Goal: Task Accomplishment & Management: Manage account settings

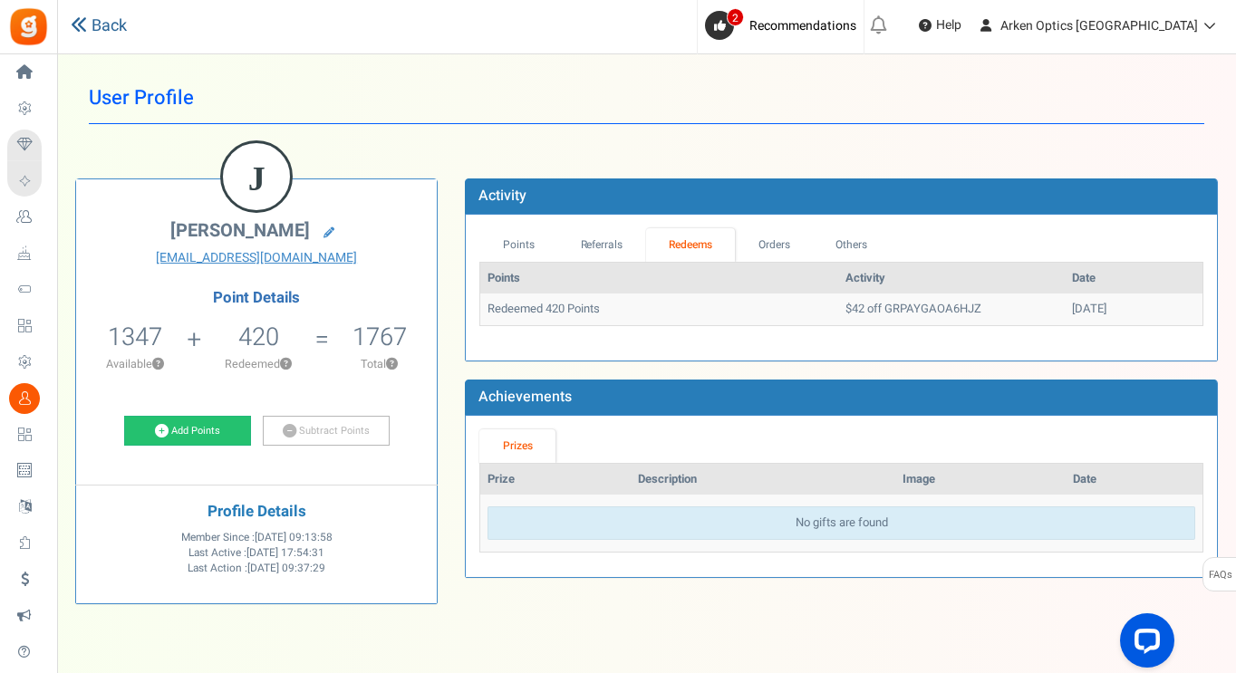
click at [121, 25] on link "Back" at bounding box center [99, 26] width 56 height 24
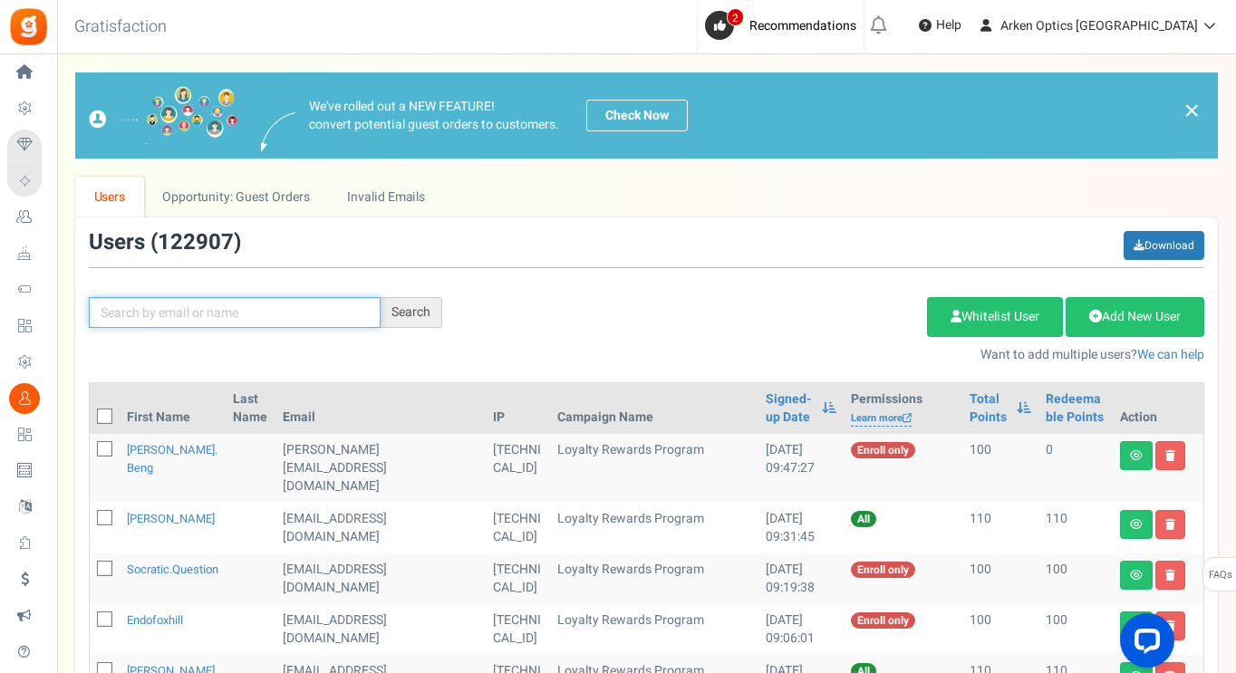
click at [205, 323] on input "text" at bounding box center [235, 312] width 292 height 31
paste input "[EMAIL_ADDRESS][DOMAIN_NAME]"
type input "[EMAIL_ADDRESS][DOMAIN_NAME]"
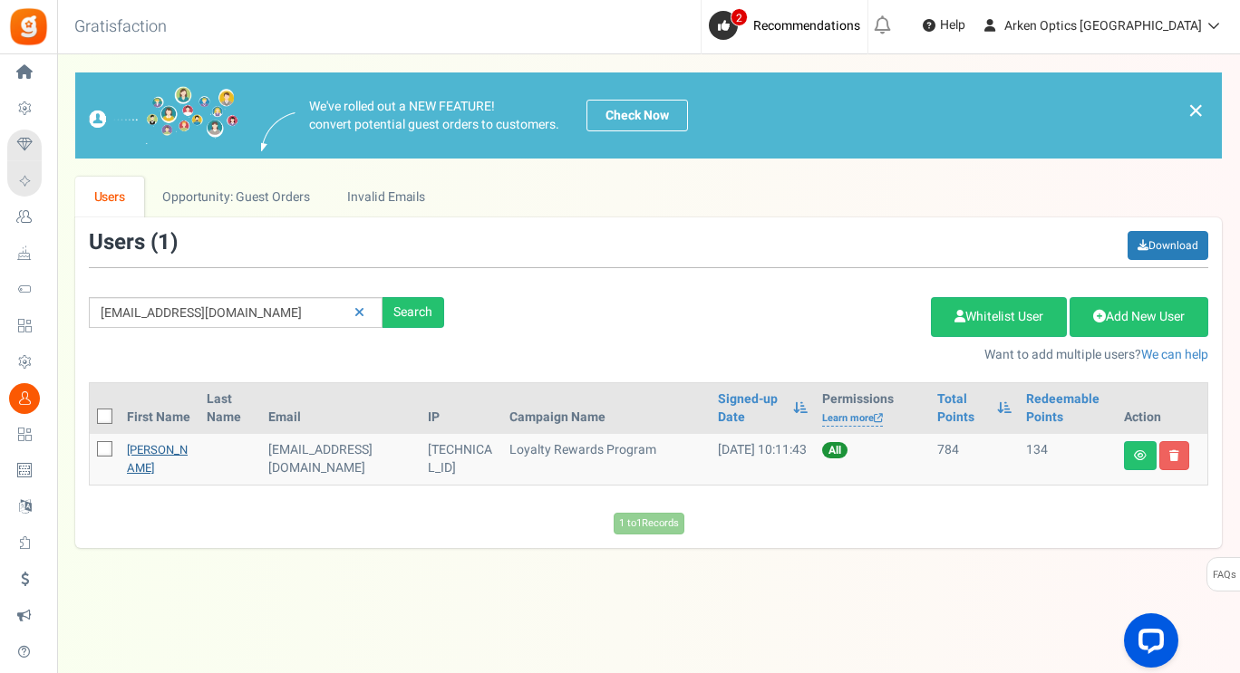
click at [140, 457] on link "[PERSON_NAME]" at bounding box center [157, 458] width 61 height 35
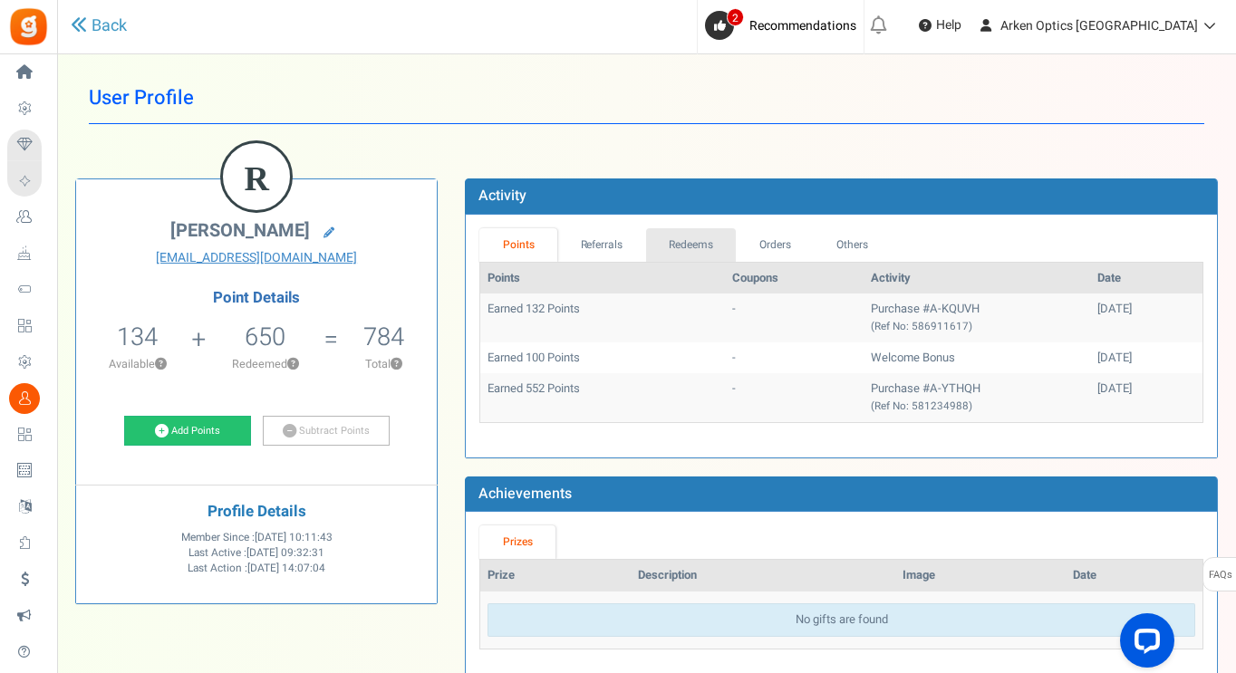
click at [708, 243] on link "Redeems" at bounding box center [691, 245] width 91 height 34
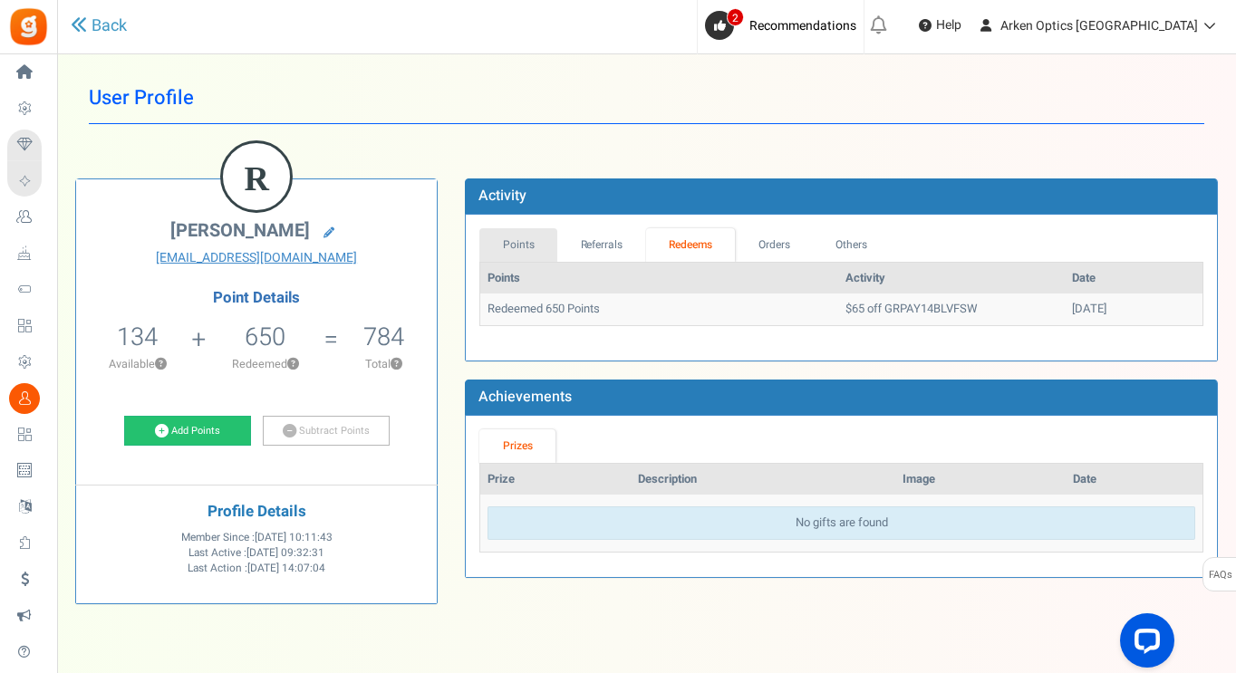
click at [515, 235] on link "Points" at bounding box center [518, 245] width 78 height 34
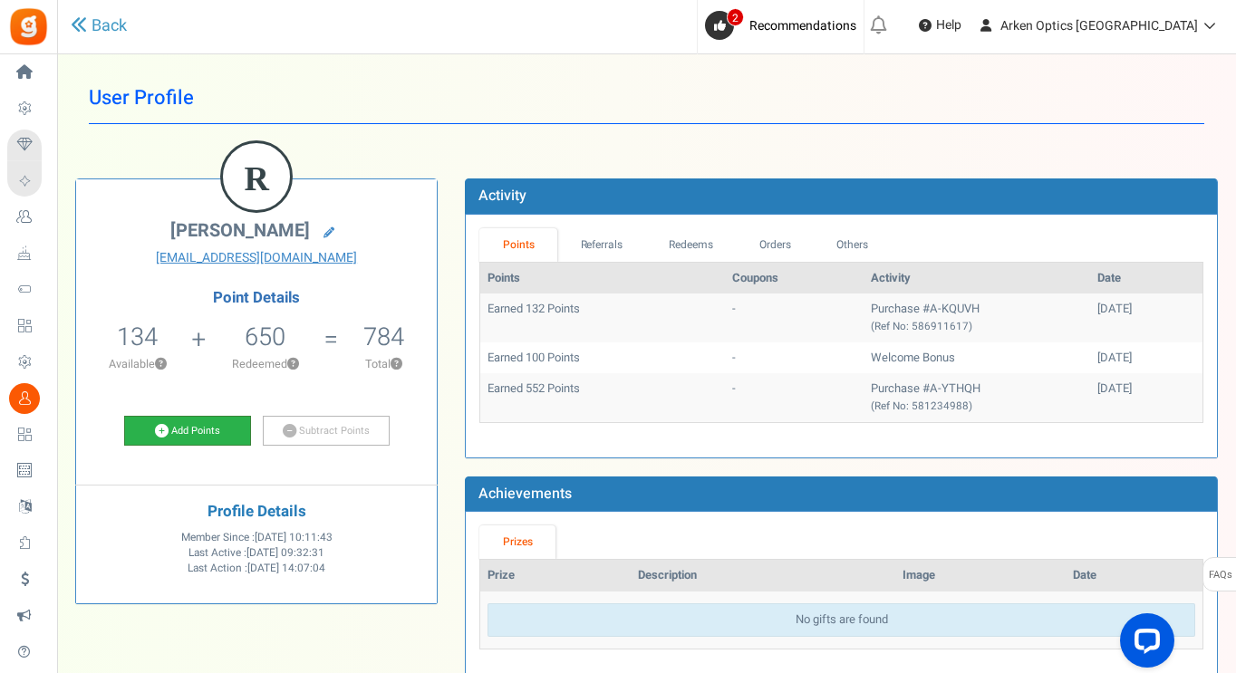
click at [179, 435] on link "Add Points" at bounding box center [187, 431] width 127 height 31
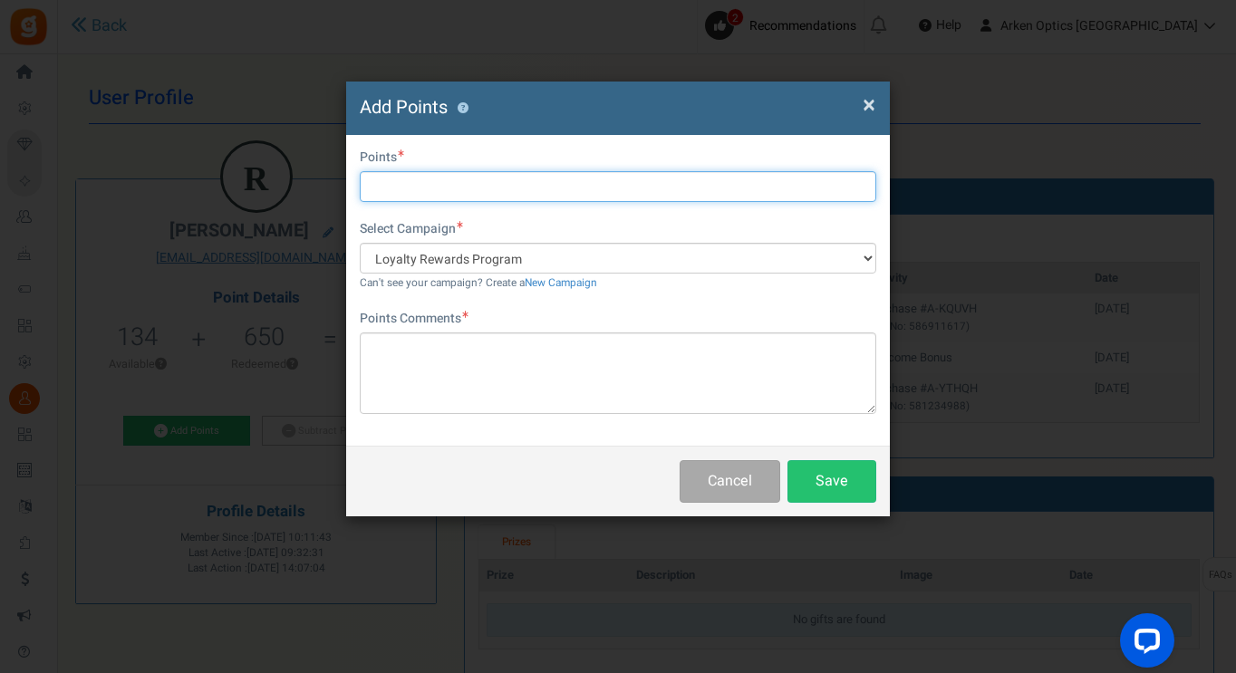
click at [457, 190] on input "text" at bounding box center [618, 186] width 517 height 31
type input "650"
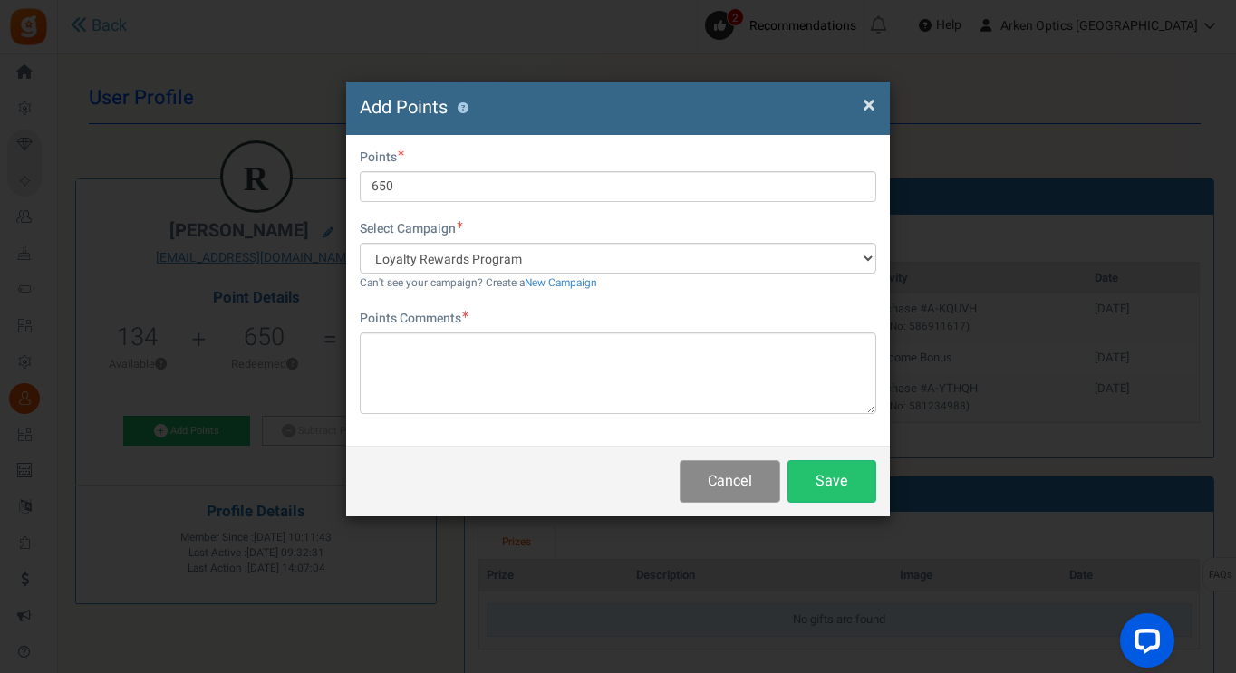
click at [734, 481] on button "Cancel" at bounding box center [730, 481] width 101 height 43
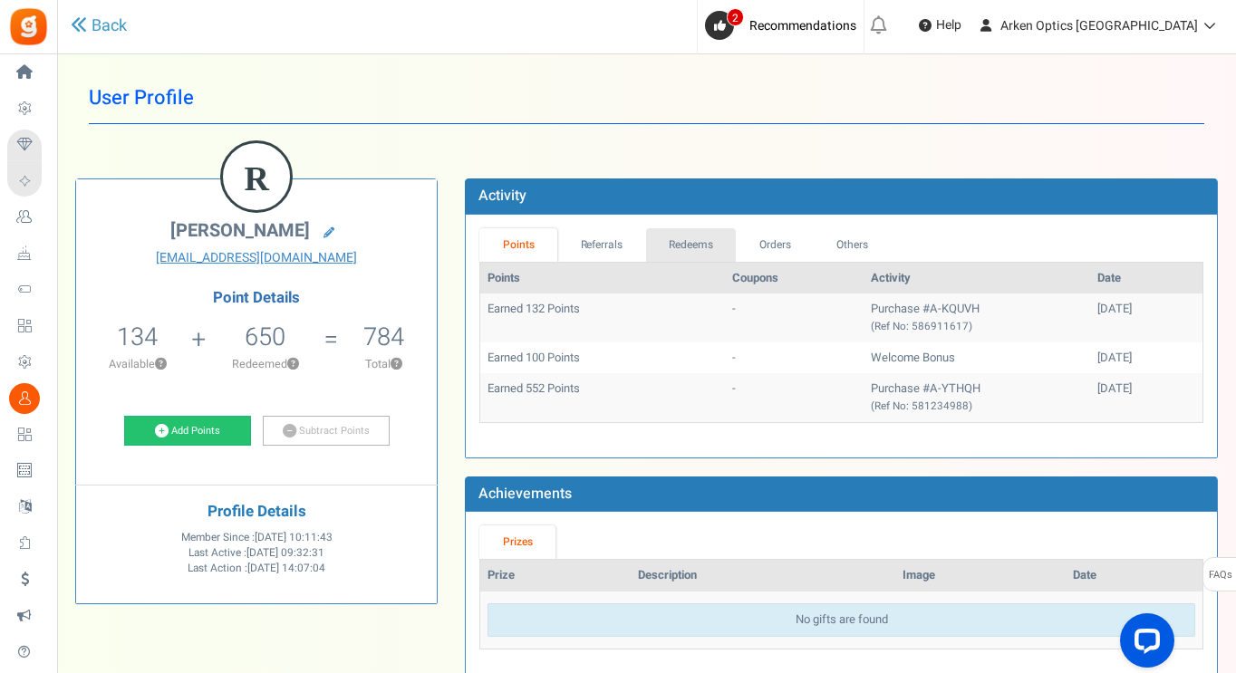
click at [698, 246] on link "Redeems" at bounding box center [691, 245] width 91 height 34
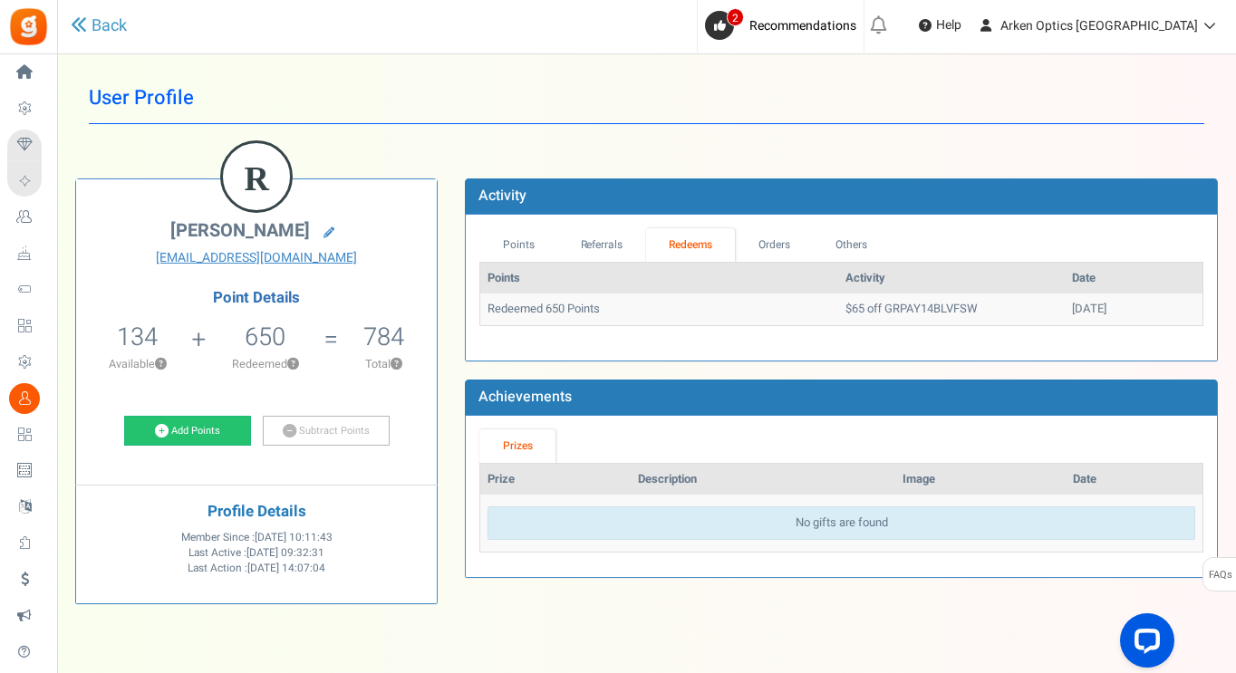
drag, startPoint x: 1113, startPoint y: 306, endPoint x: 488, endPoint y: 314, distance: 625.3
click at [488, 314] on tr "Redeemed 650 Points $65 off GRPAY14BLVFSW [DATE]" at bounding box center [841, 310] width 722 height 32
copy tr "Redeemed 650 Points $65 off GRPAY14BLVFSW [DATE]"
click at [213, 433] on link "Add Points" at bounding box center [187, 431] width 127 height 31
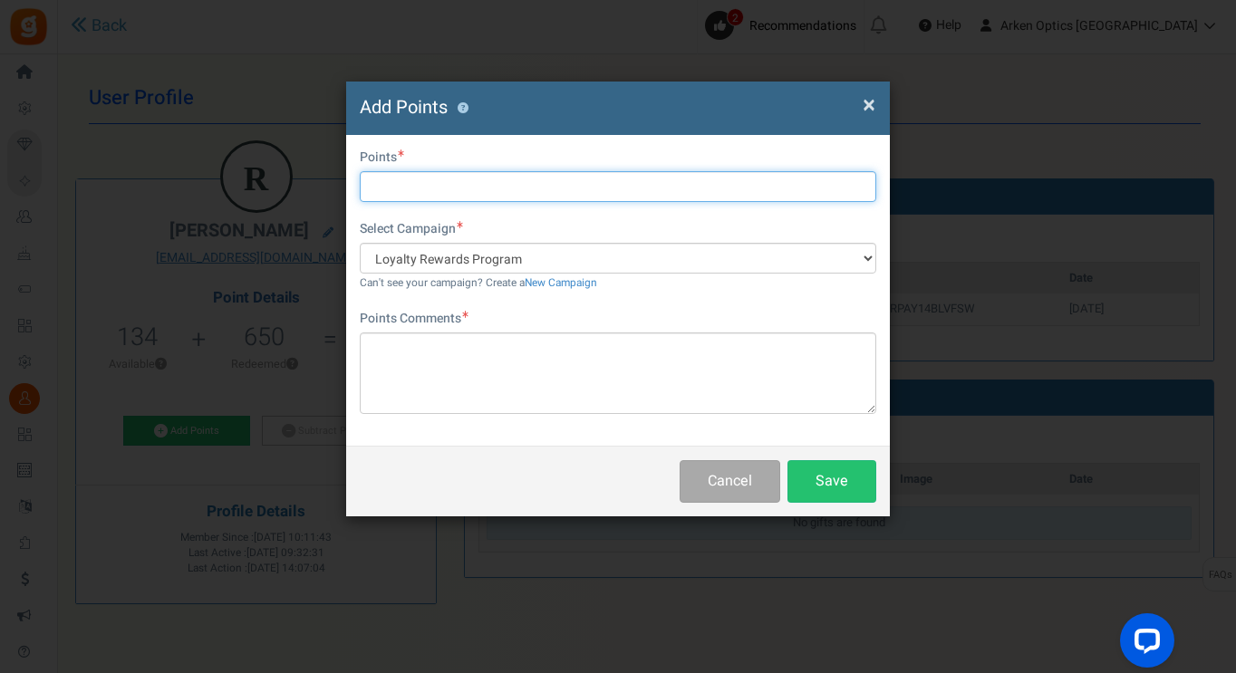
click at [415, 184] on input "text" at bounding box center [618, 186] width 517 height 31
type input "650"
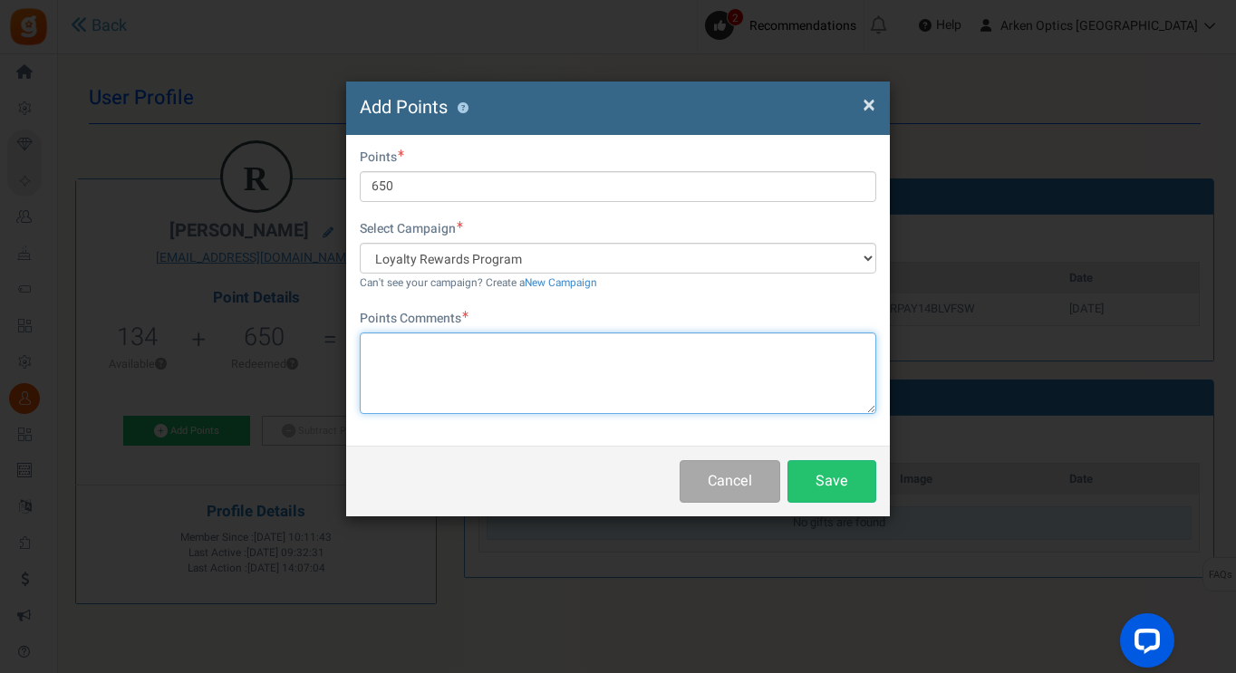
click at [409, 360] on textarea at bounding box center [618, 374] width 517 height 82
paste textarea "Redeemed 650 Points $65 off GRPAY14BLVFSW [DATE]"
drag, startPoint x: 371, startPoint y: 343, endPoint x: 415, endPoint y: 361, distance: 48.0
click at [372, 343] on textarea "Redeemed 650 Points $65 off GRPAY14BLVFSW [DATE]" at bounding box center [618, 374] width 517 height 82
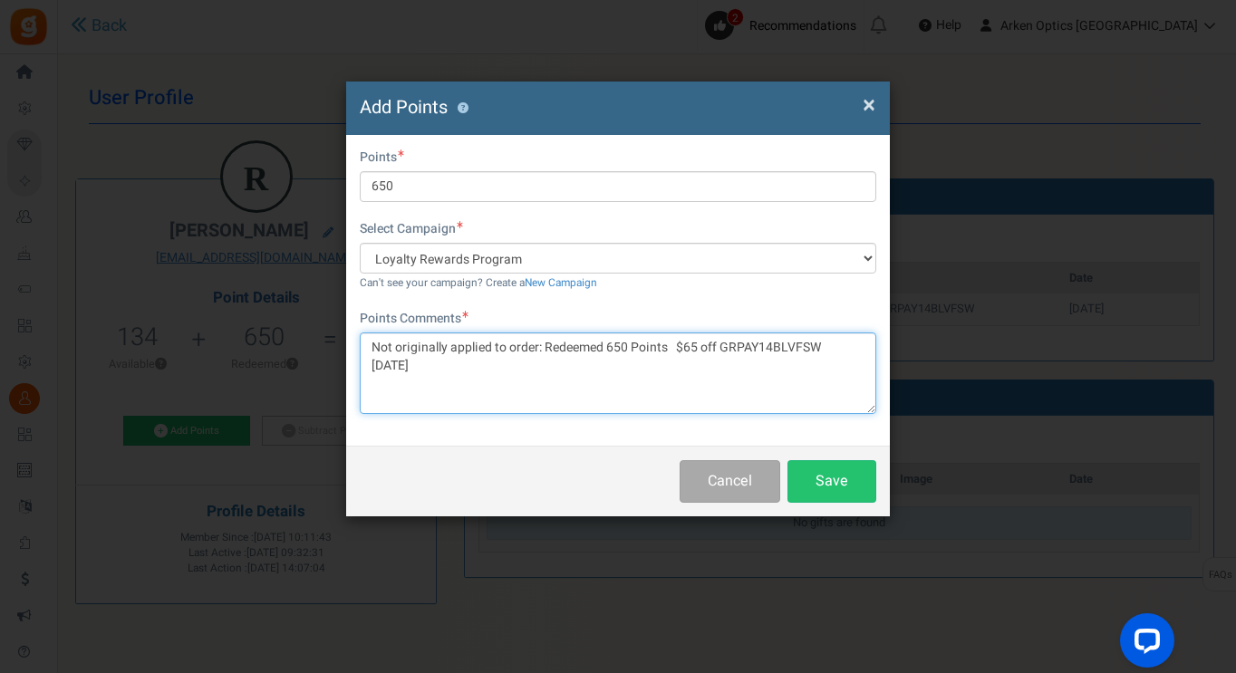
click at [665, 348] on textarea "Not originally applied to order: Redeemed 650 Points $65 off GRPAY14BLVFSW [DAT…" at bounding box center [618, 374] width 517 height 82
click at [815, 339] on textarea "Not originally applied to order: Redeemed 650 Points, $65 off GRPAY14BLVFSW [DA…" at bounding box center [618, 374] width 517 height 82
click at [517, 368] on textarea "Not originally applied to order: Redeemed 650 Points, $65 off GRPAY14BLVFSW, [D…" at bounding box center [618, 374] width 517 height 82
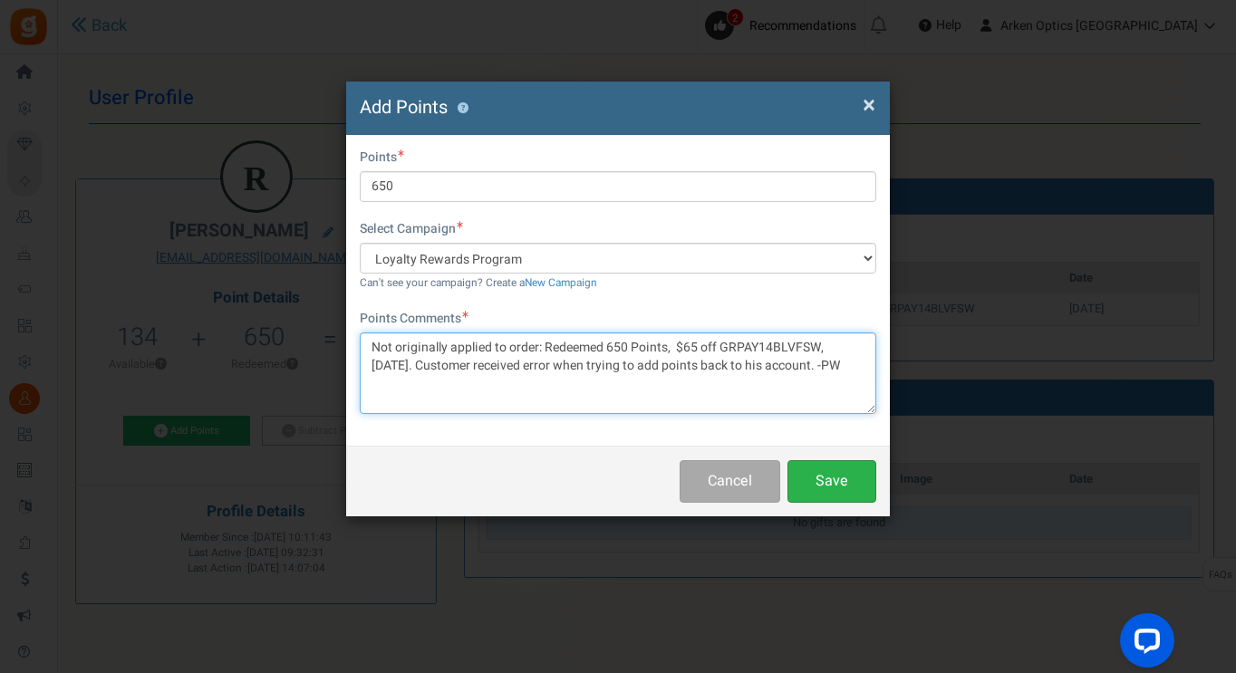
type textarea "Not originally applied to order: Redeemed 650 Points, $65 off GRPAY14BLVFSW, [D…"
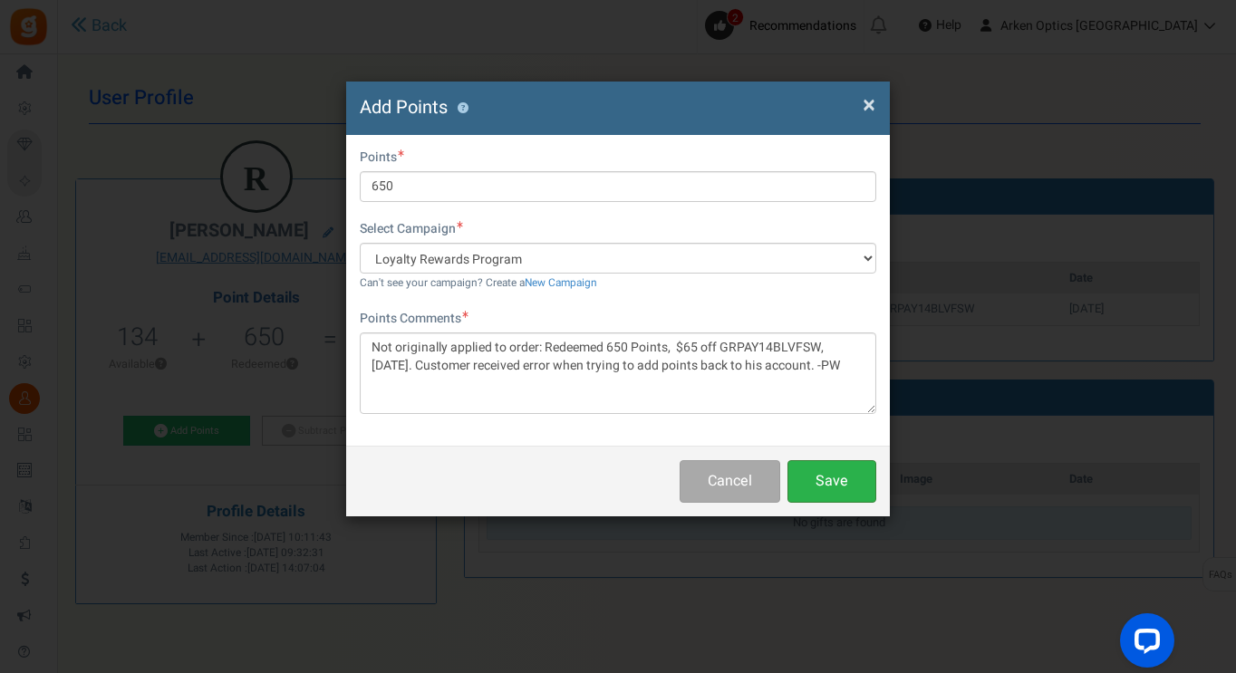
click at [848, 476] on button "Save" at bounding box center [831, 481] width 89 height 43
